Goal: Task Accomplishment & Management: Use online tool/utility

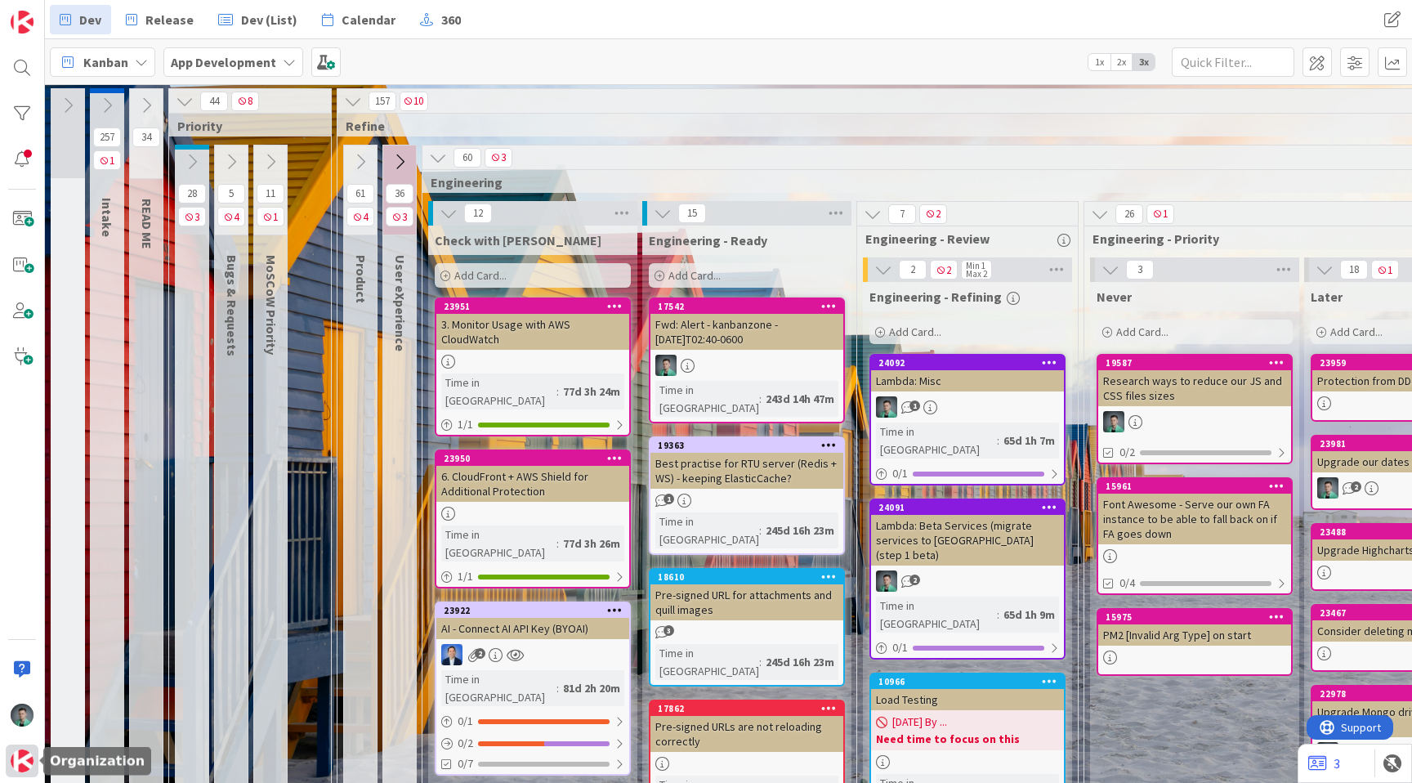
click at [26, 768] on img at bounding box center [22, 760] width 23 height 23
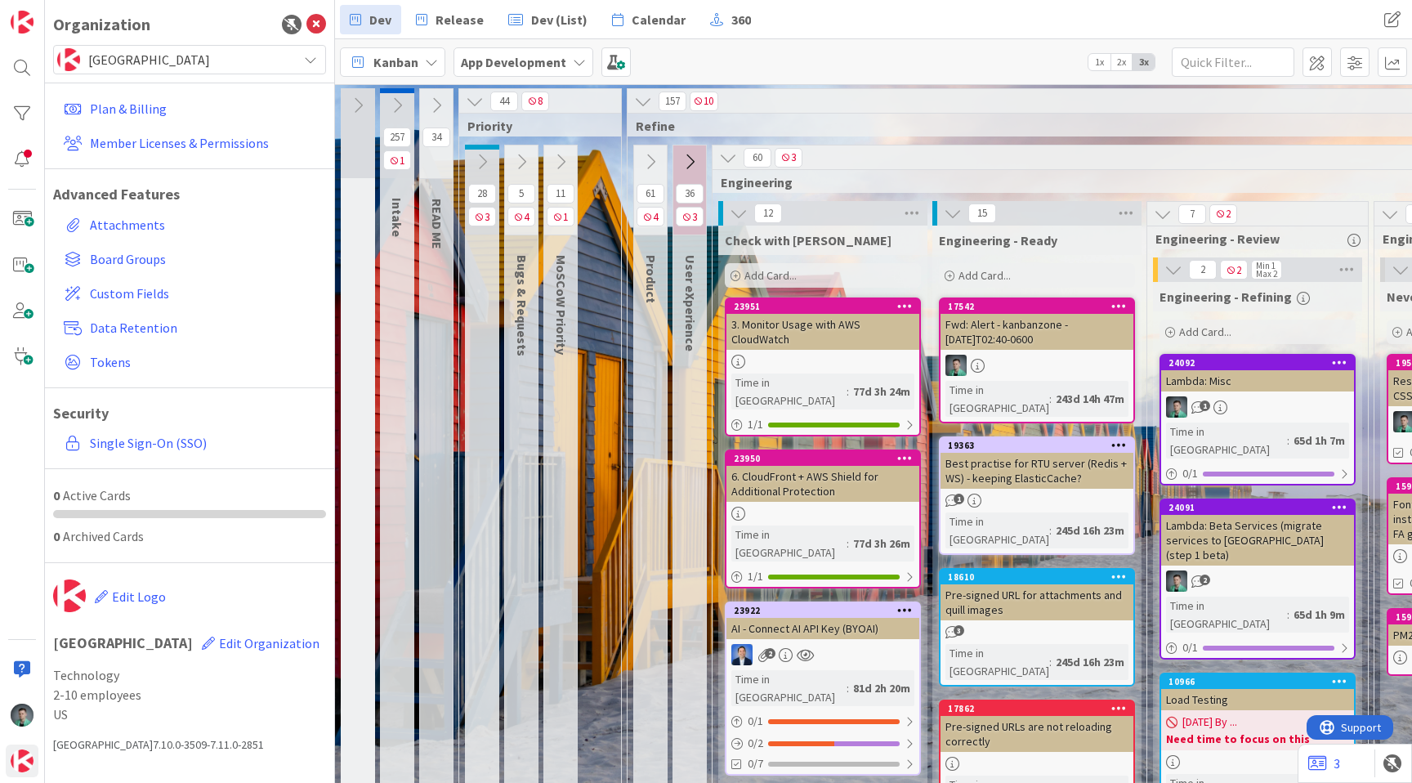
click at [221, 709] on span "US" at bounding box center [189, 714] width 273 height 20
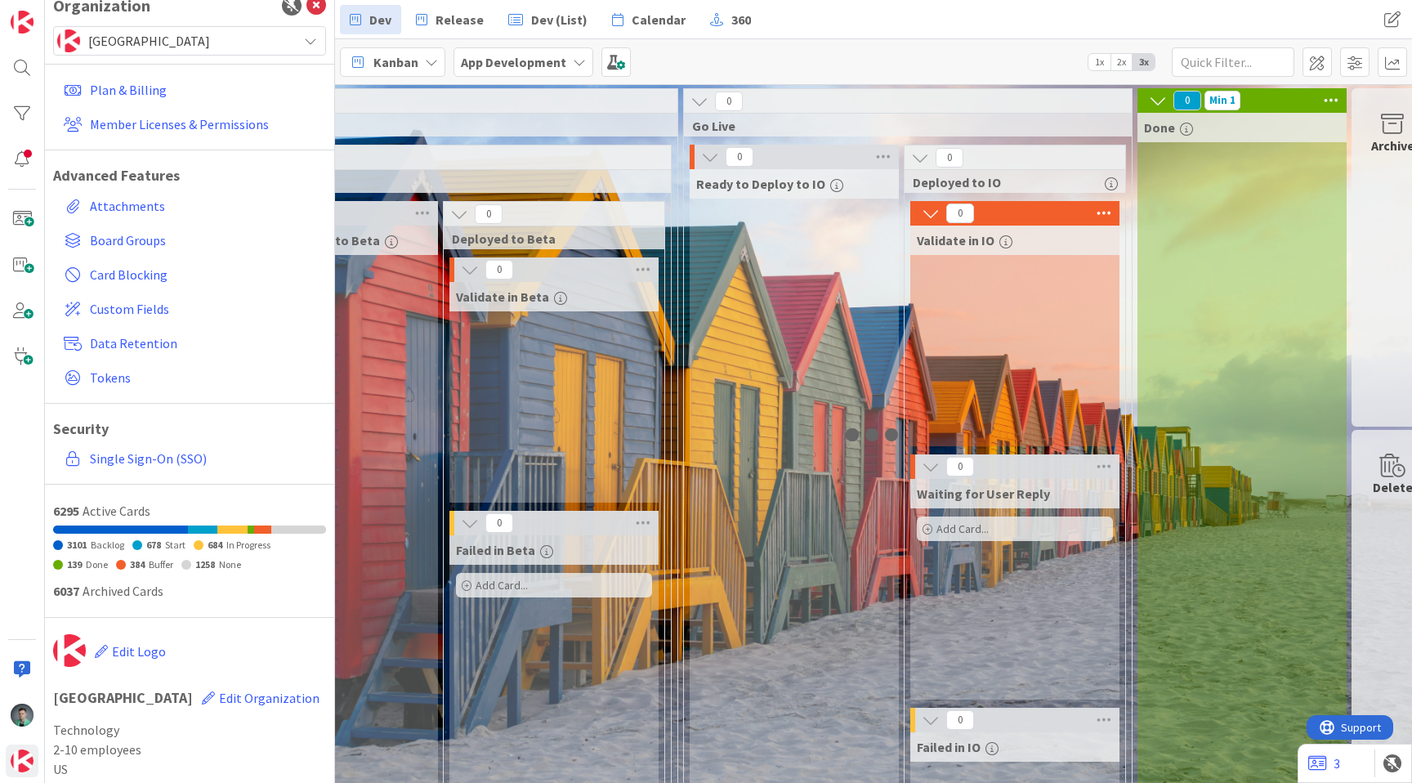
scroll to position [0, 3521]
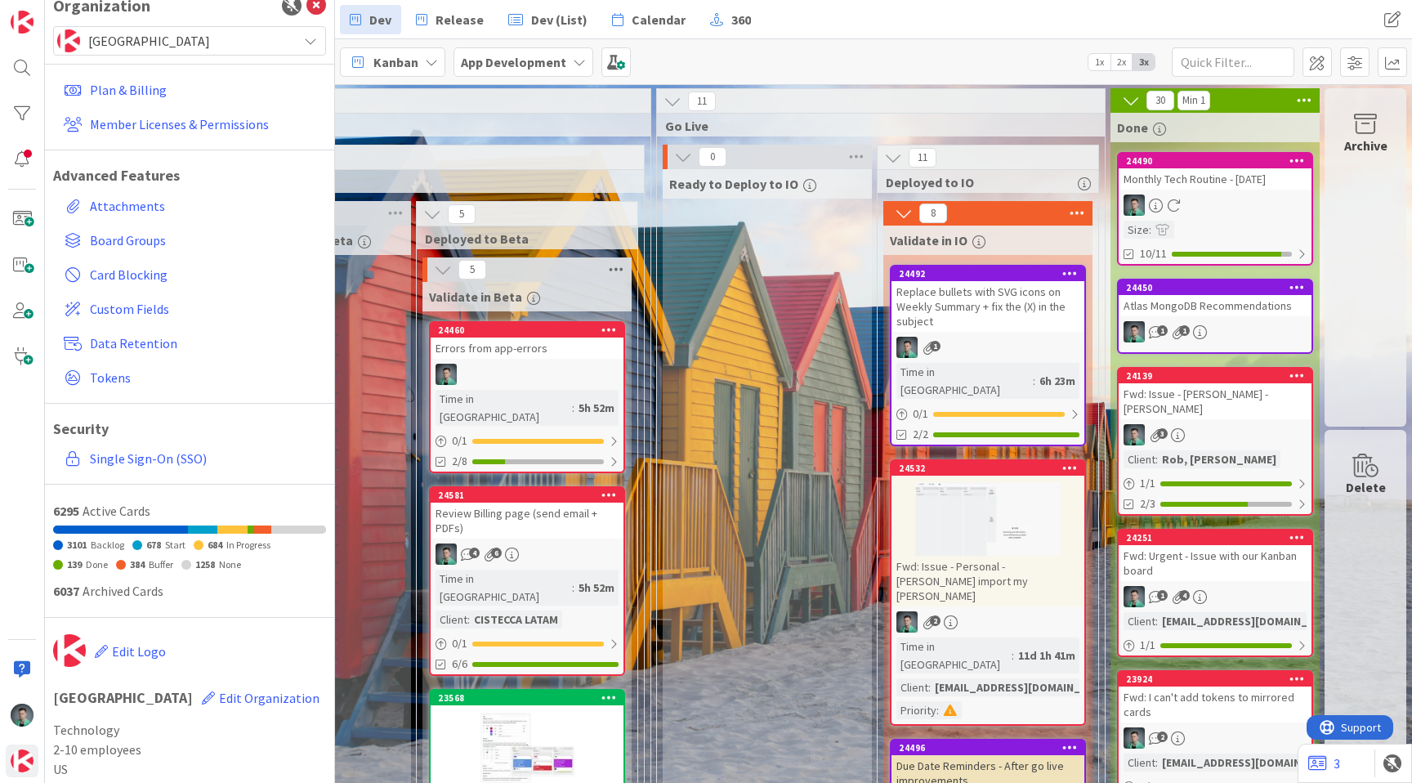
click at [605, 270] on icon at bounding box center [615, 269] width 21 height 25
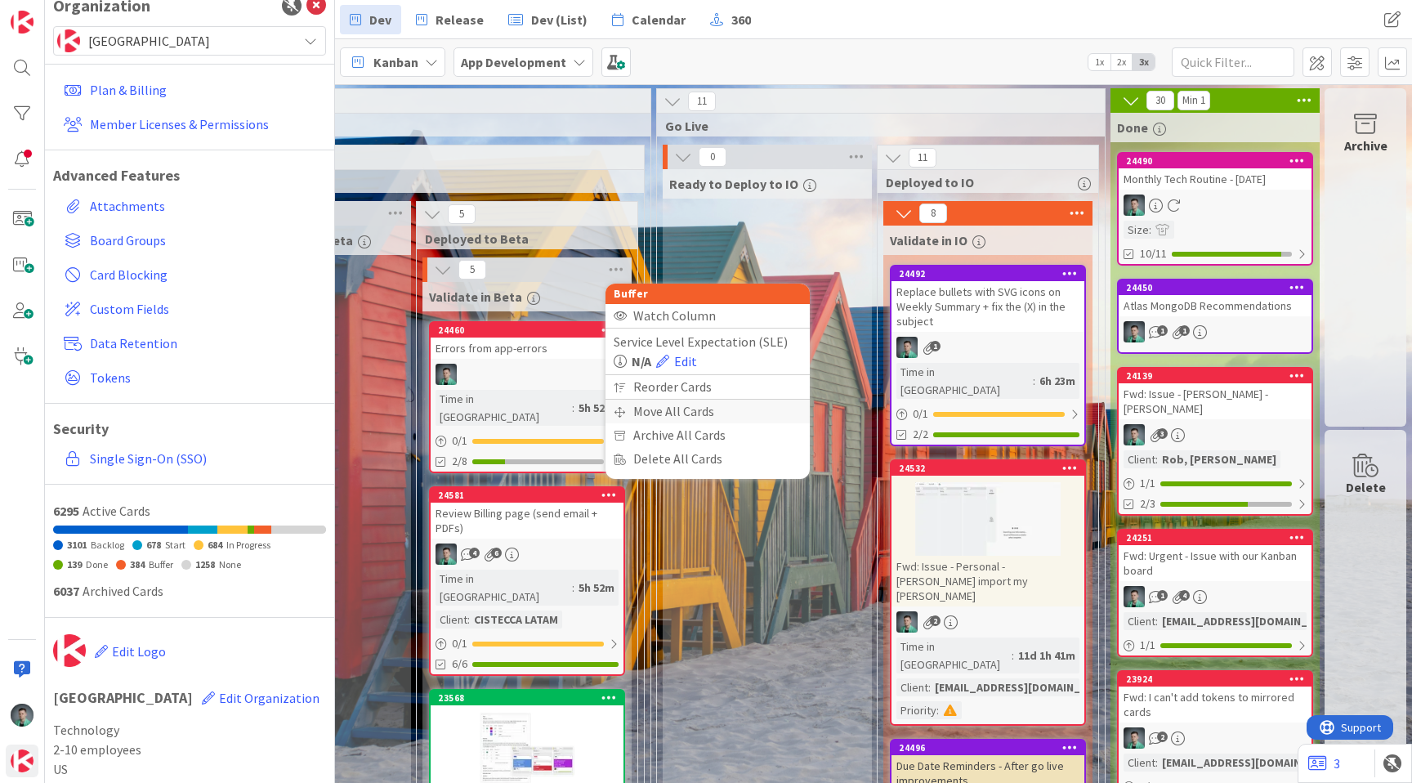
click at [650, 413] on div "Move All Cards" at bounding box center [707, 412] width 204 height 24
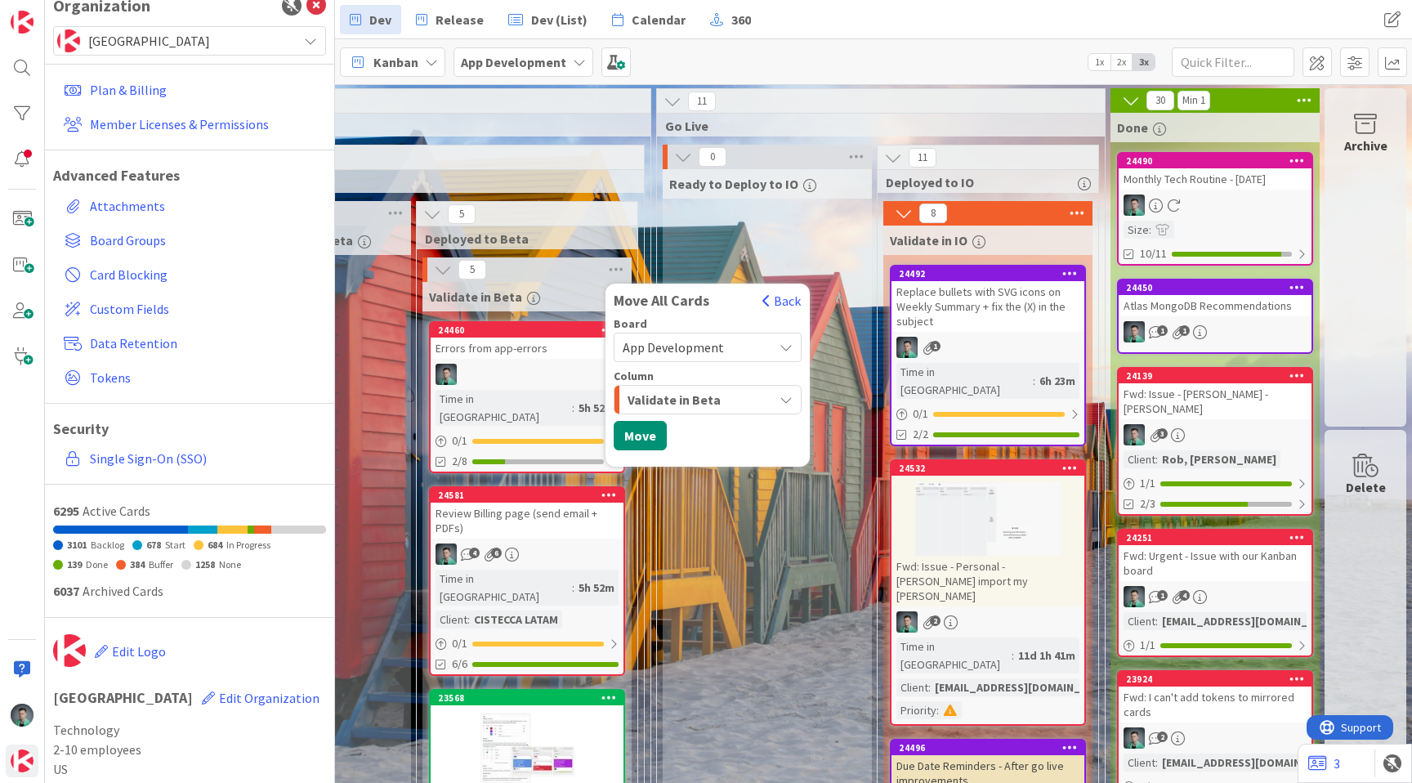
click at [665, 405] on span "Validate in Beta" at bounding box center [673, 399] width 93 height 21
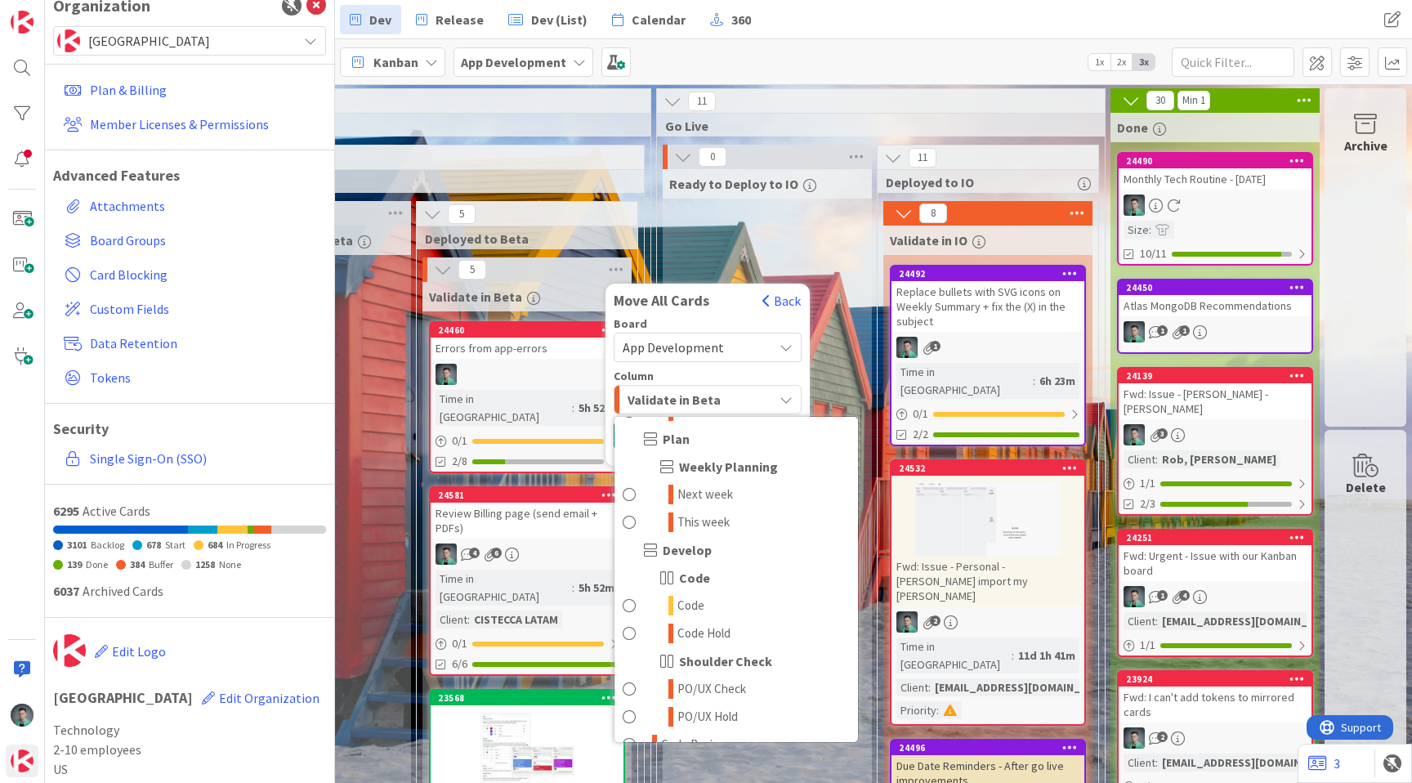
scroll to position [2136, 0]
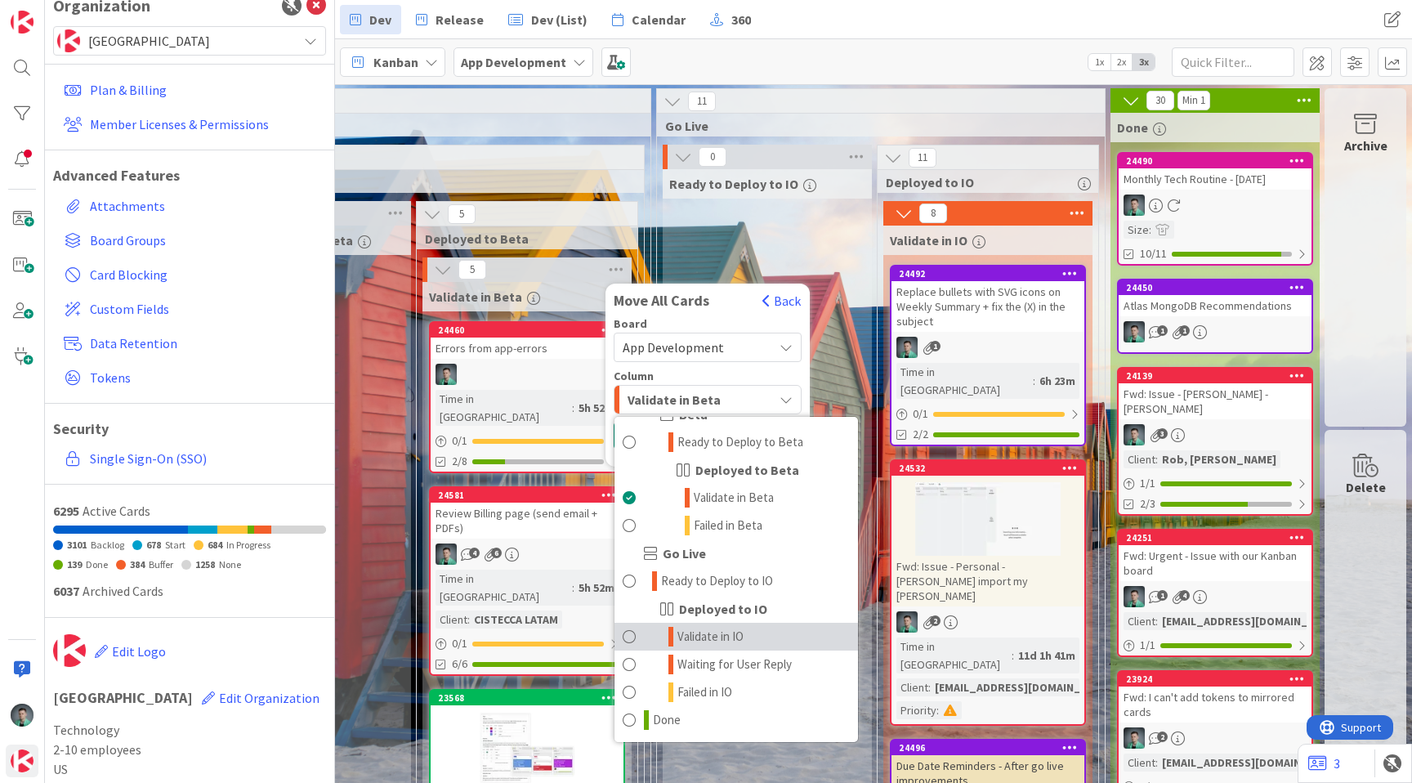
click at [704, 643] on span "Validate in IO" at bounding box center [710, 637] width 66 height 20
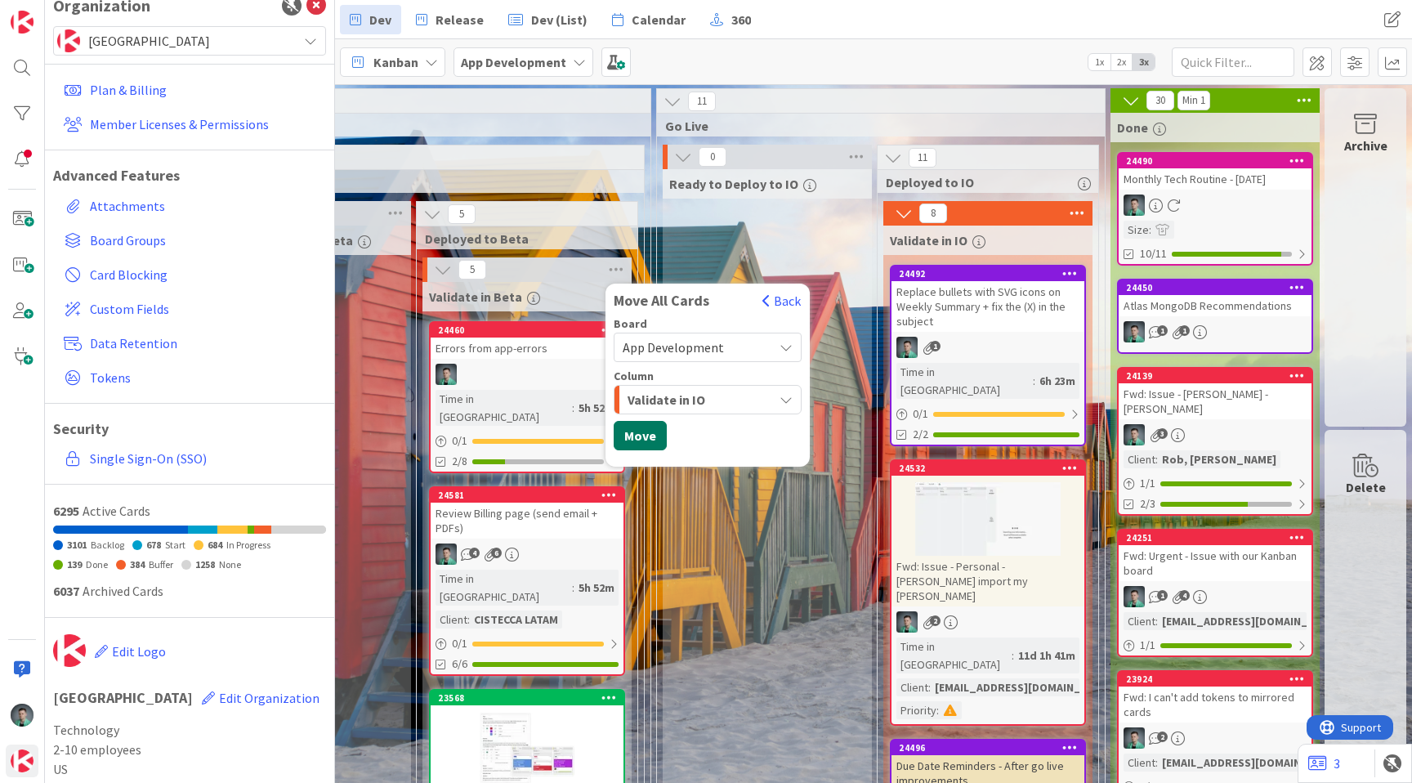
click at [631, 436] on button "Move" at bounding box center [640, 435] width 53 height 29
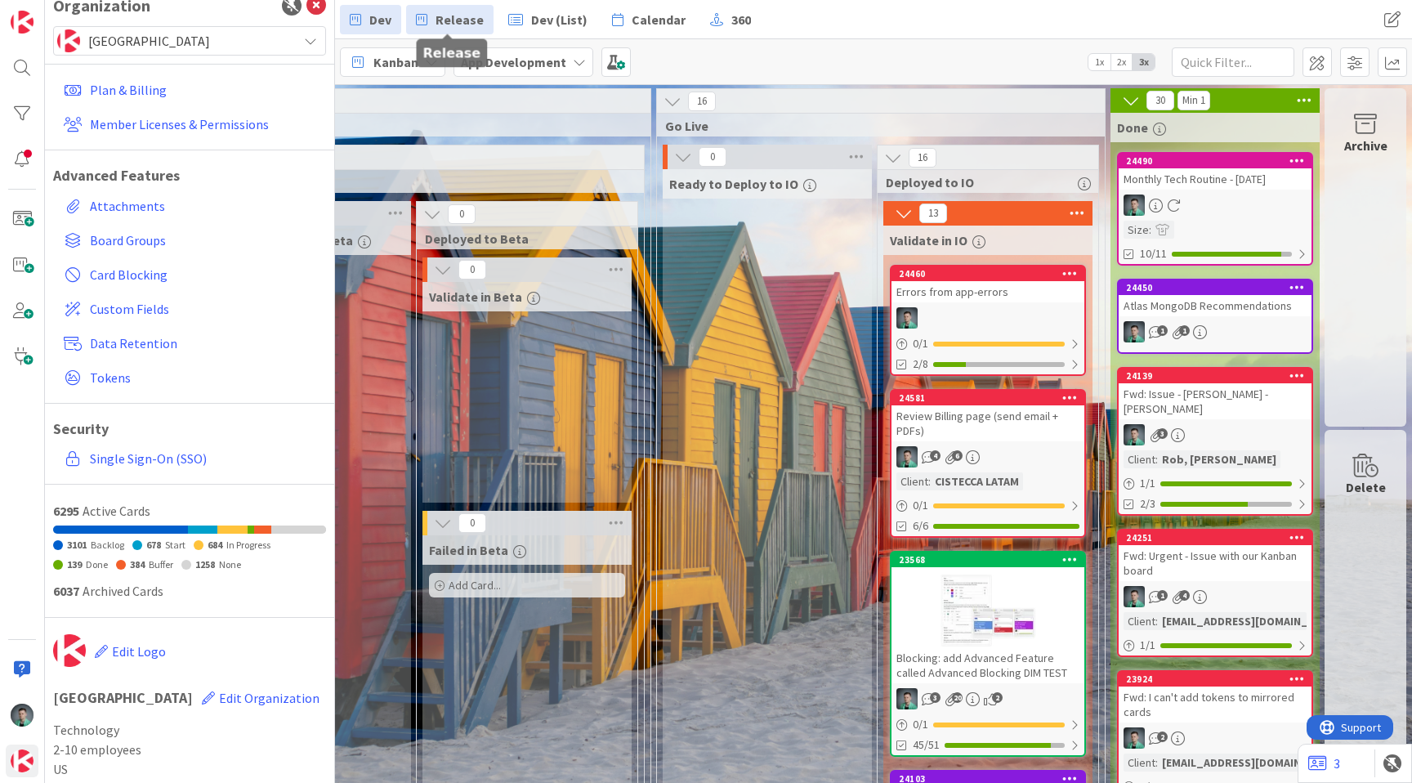
click at [449, 17] on span "Release" at bounding box center [459, 20] width 48 height 20
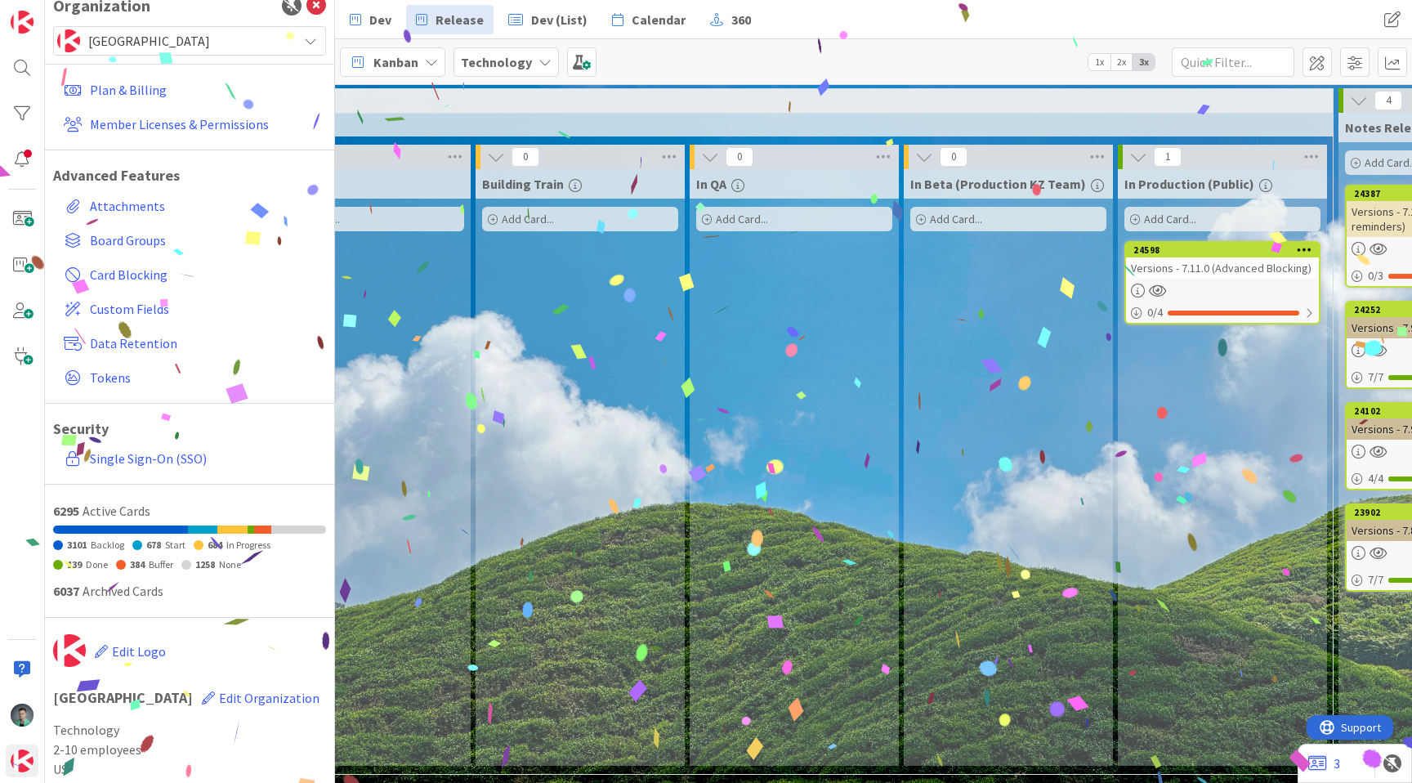
scroll to position [0, 121]
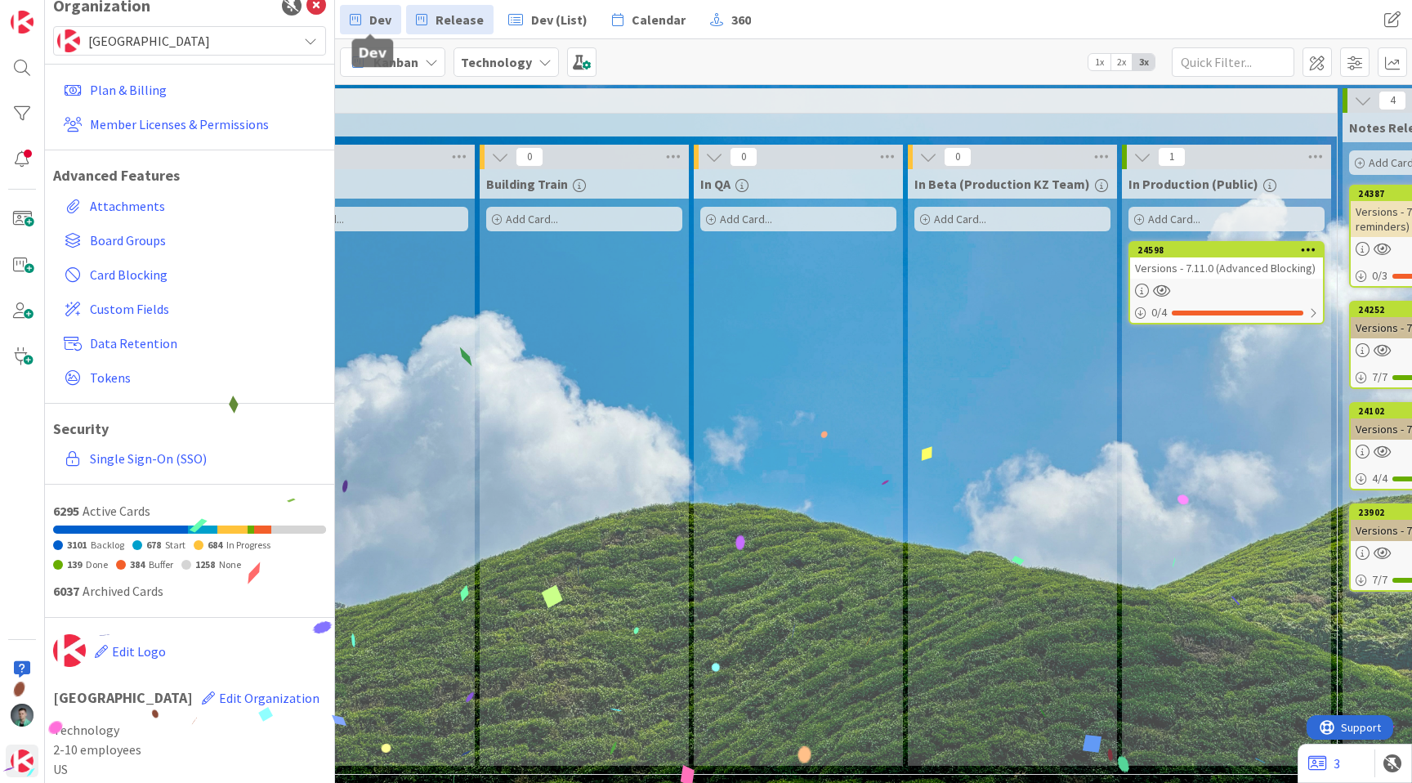
click at [368, 16] on link "Dev" at bounding box center [370, 19] width 61 height 29
